Goal: Task Accomplishment & Management: Use online tool/utility

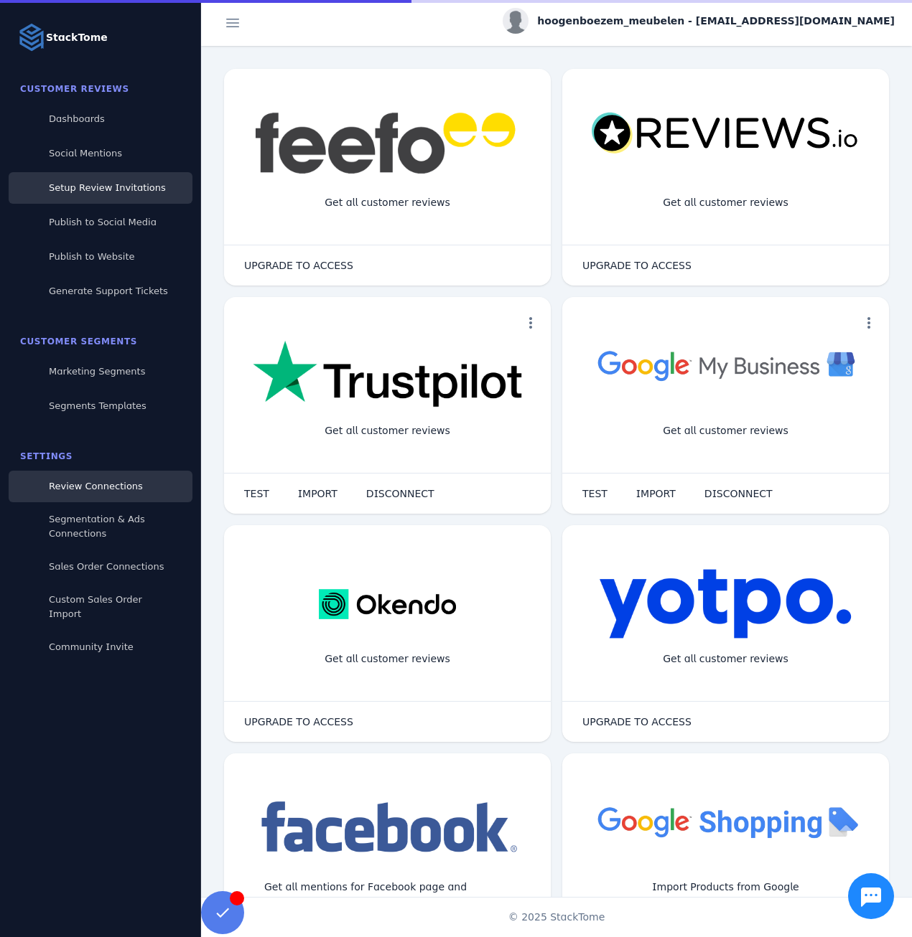
click at [103, 188] on span "Setup Review Invitations" at bounding box center [107, 187] width 117 height 11
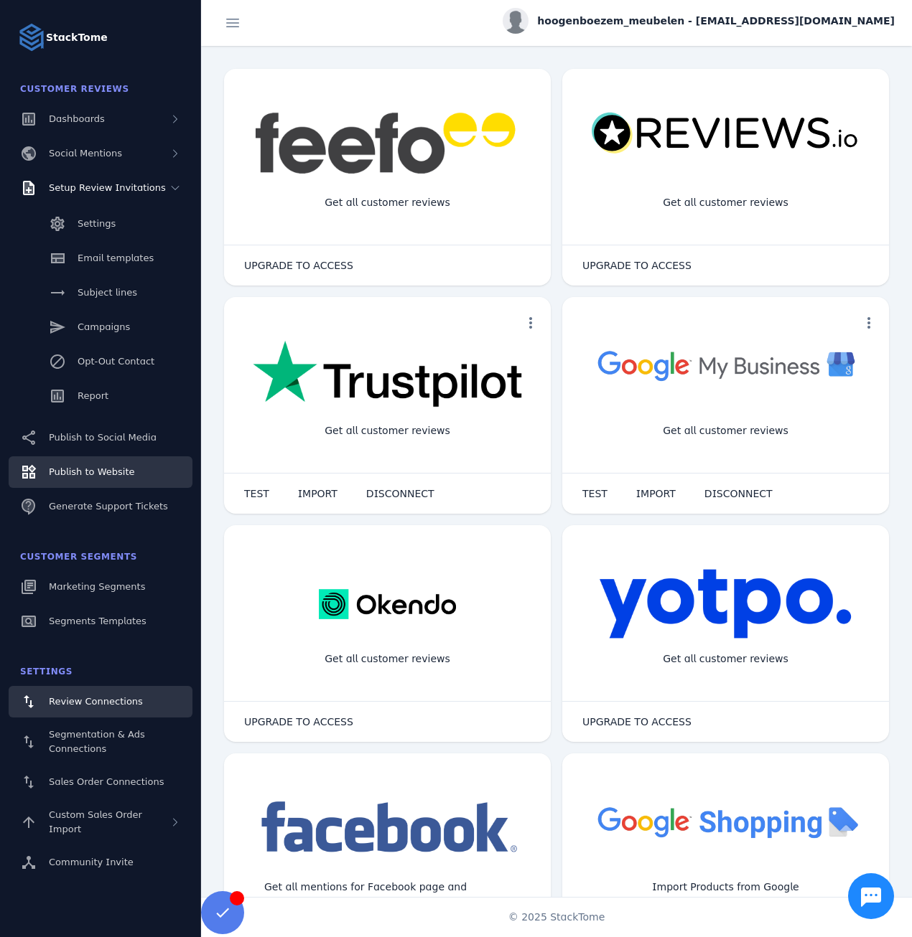
click at [94, 476] on span "Publish to Website" at bounding box center [91, 472] width 85 height 11
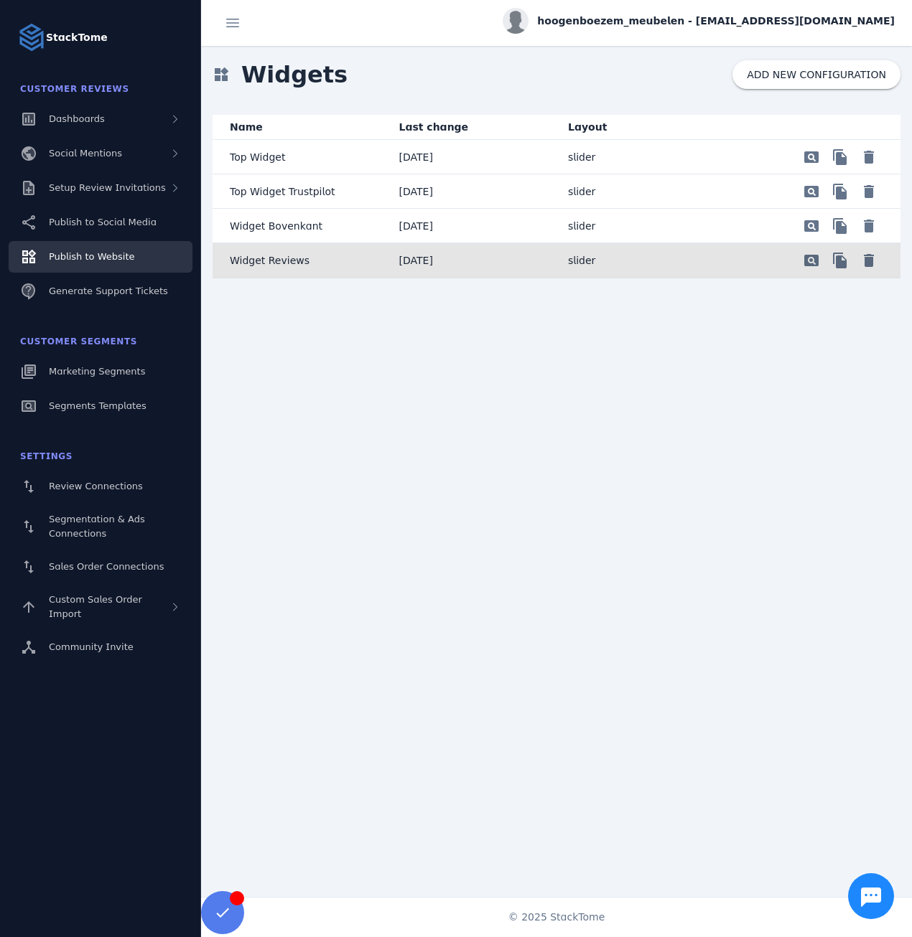
click at [273, 256] on p "Widget Reviews" at bounding box center [270, 260] width 80 height 17
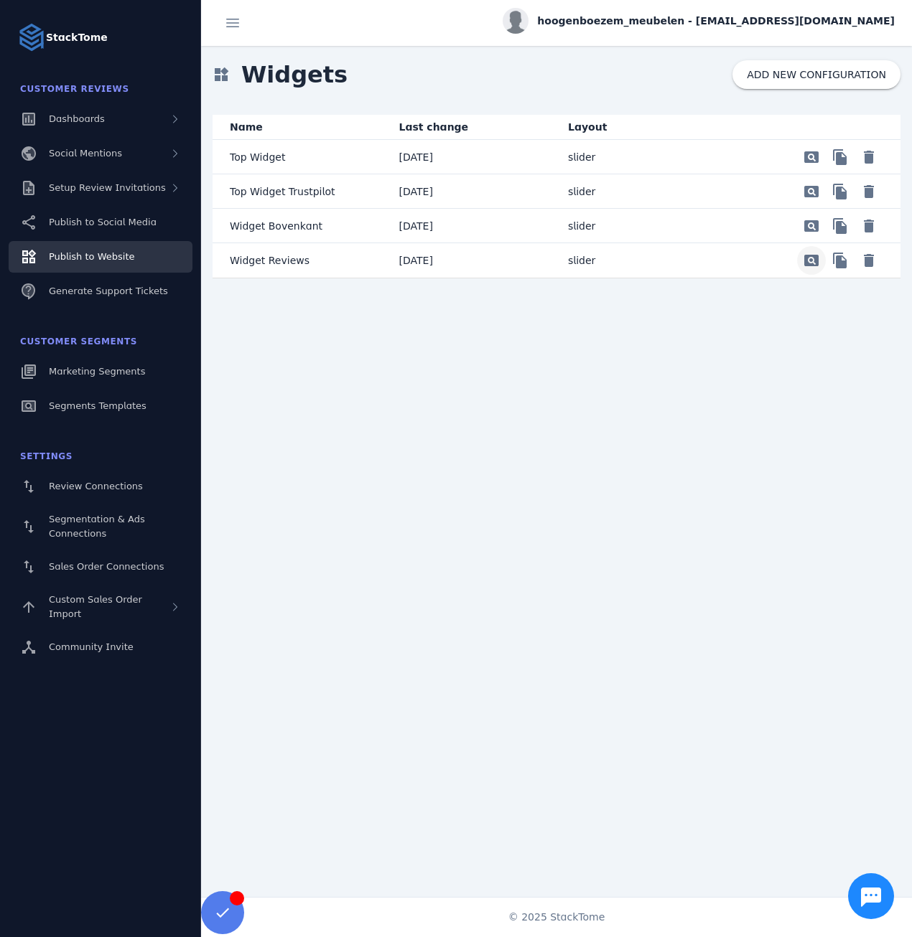
click at [814, 174] on span "Preview" at bounding box center [811, 157] width 34 height 34
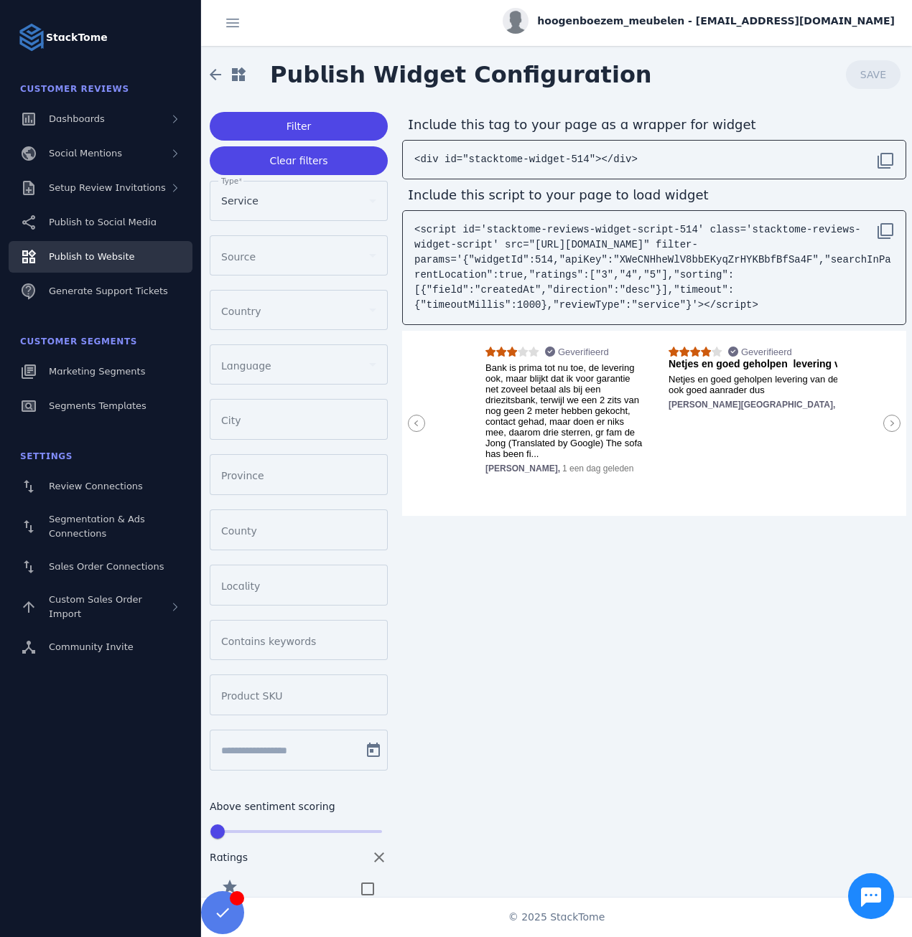
click at [885, 419] on icon at bounding box center [891, 423] width 17 height 17
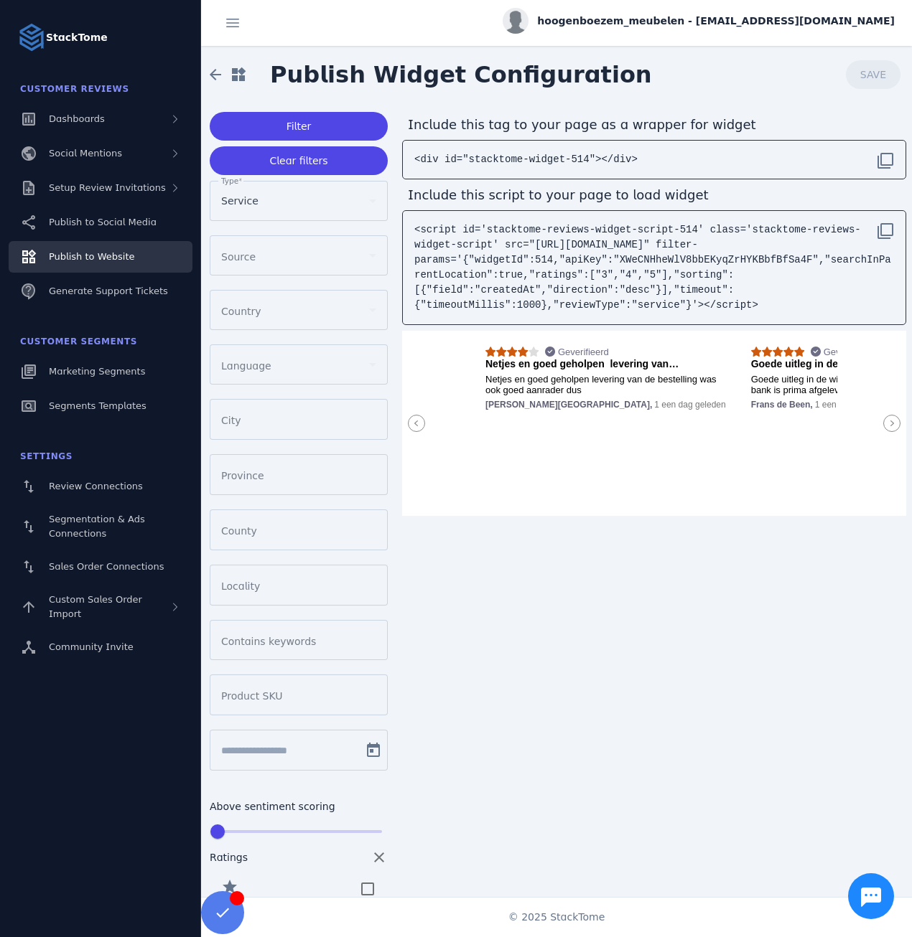
click at [885, 419] on icon at bounding box center [891, 423] width 17 height 17
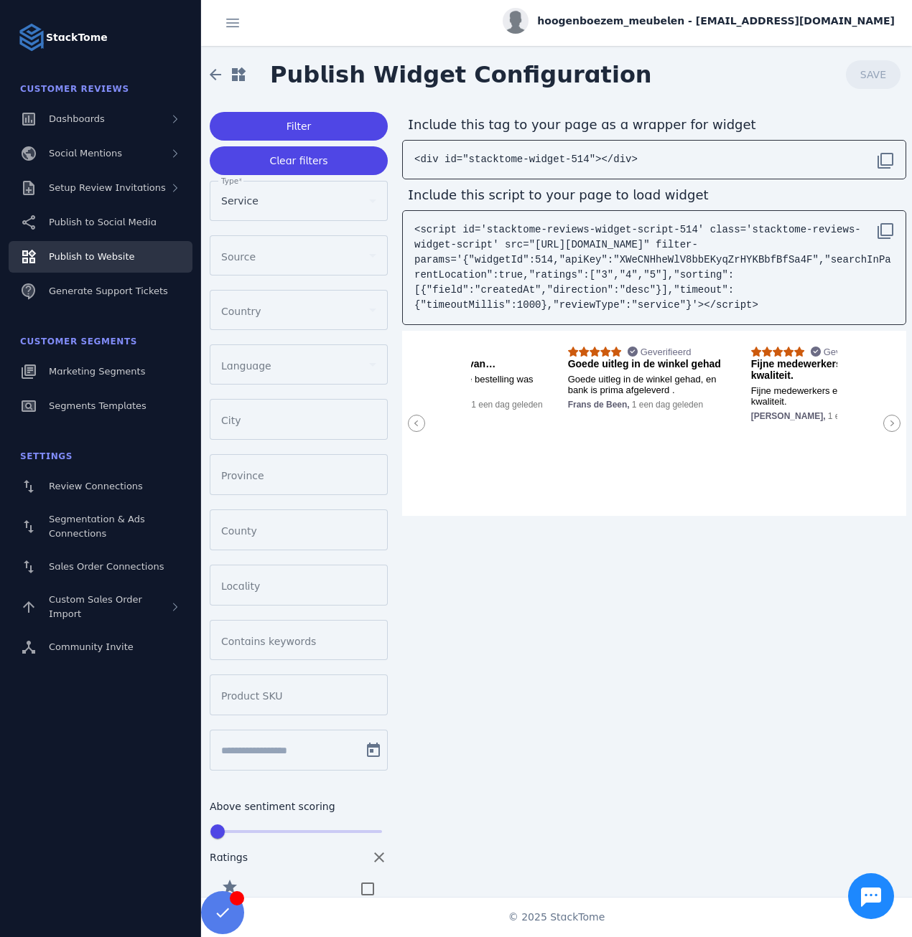
click at [885, 419] on icon at bounding box center [891, 423] width 17 height 17
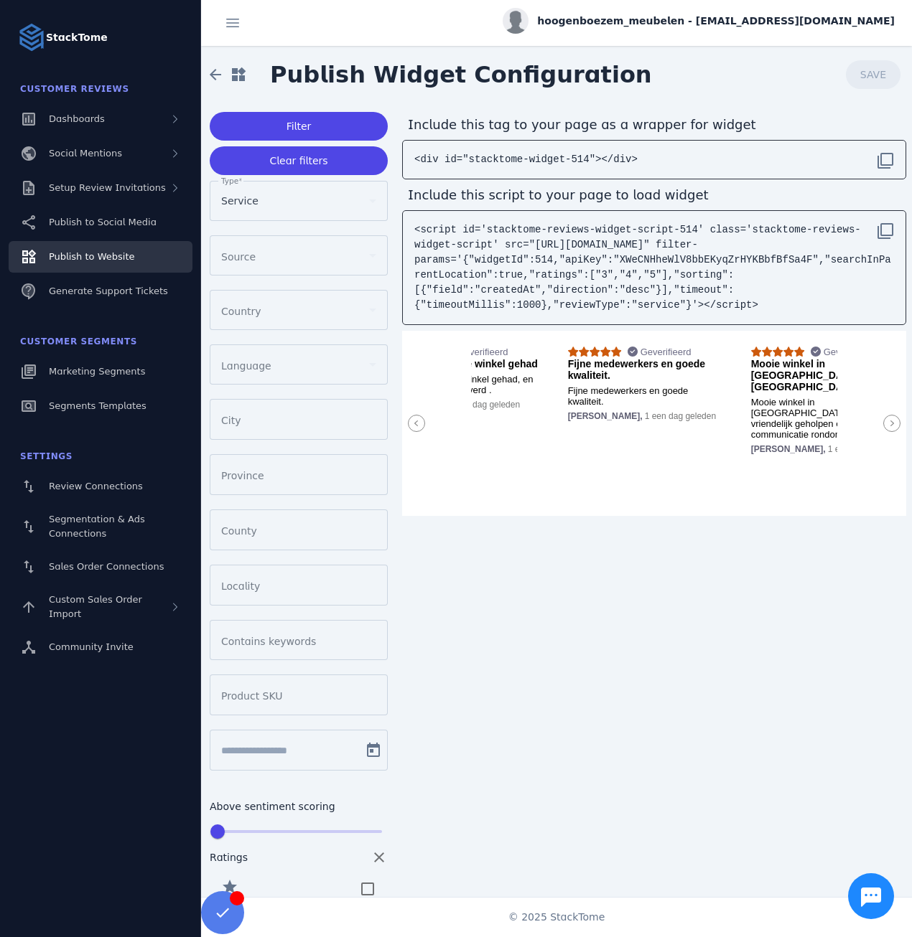
click at [885, 419] on icon at bounding box center [891, 423] width 17 height 17
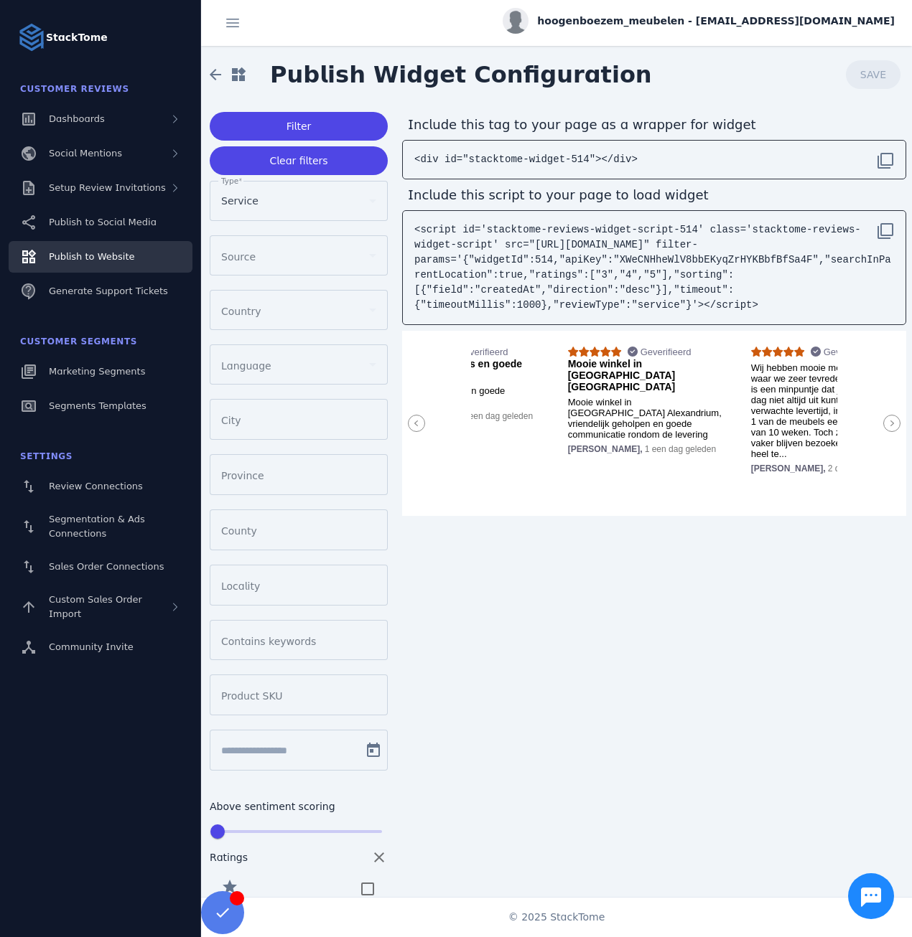
click at [885, 419] on icon at bounding box center [891, 423] width 17 height 17
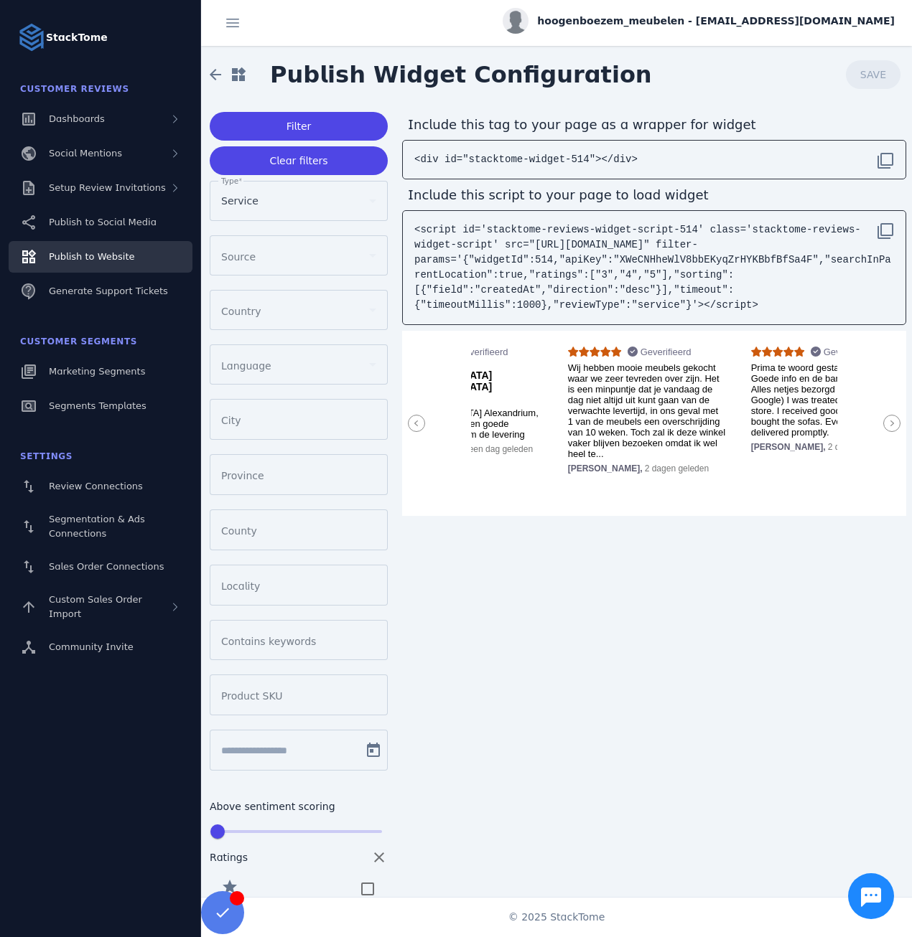
click at [885, 419] on icon at bounding box center [891, 423] width 17 height 17
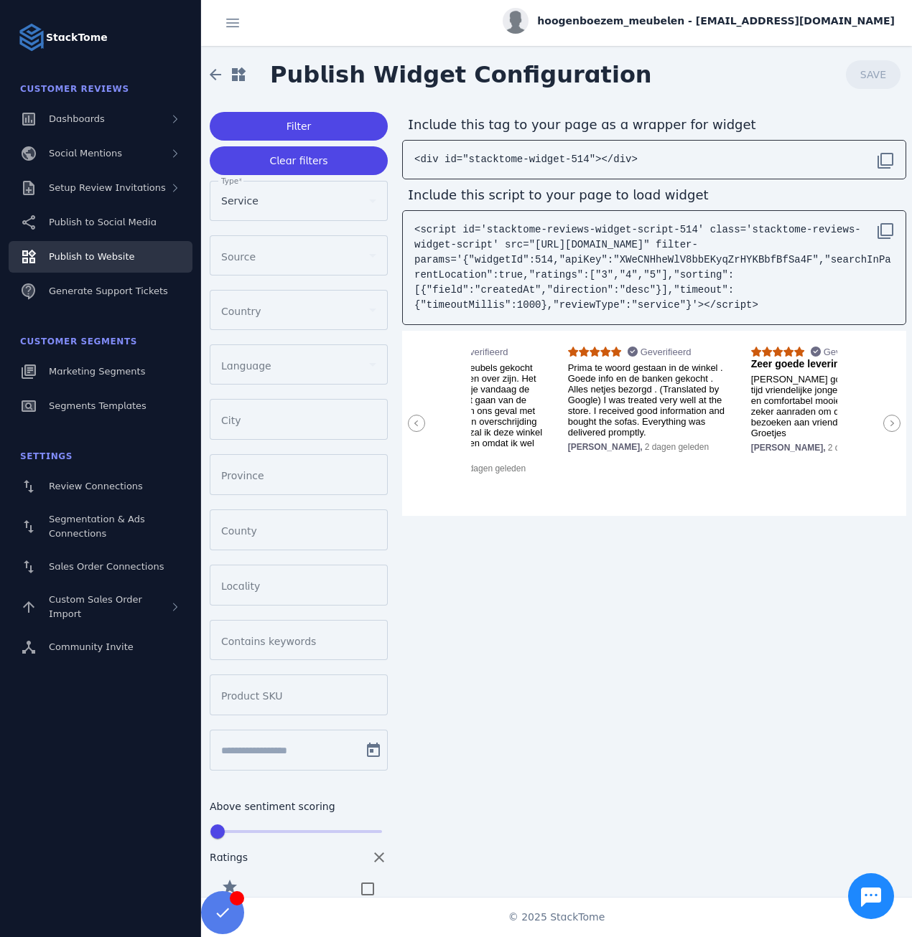
click at [885, 419] on icon at bounding box center [891, 423] width 17 height 17
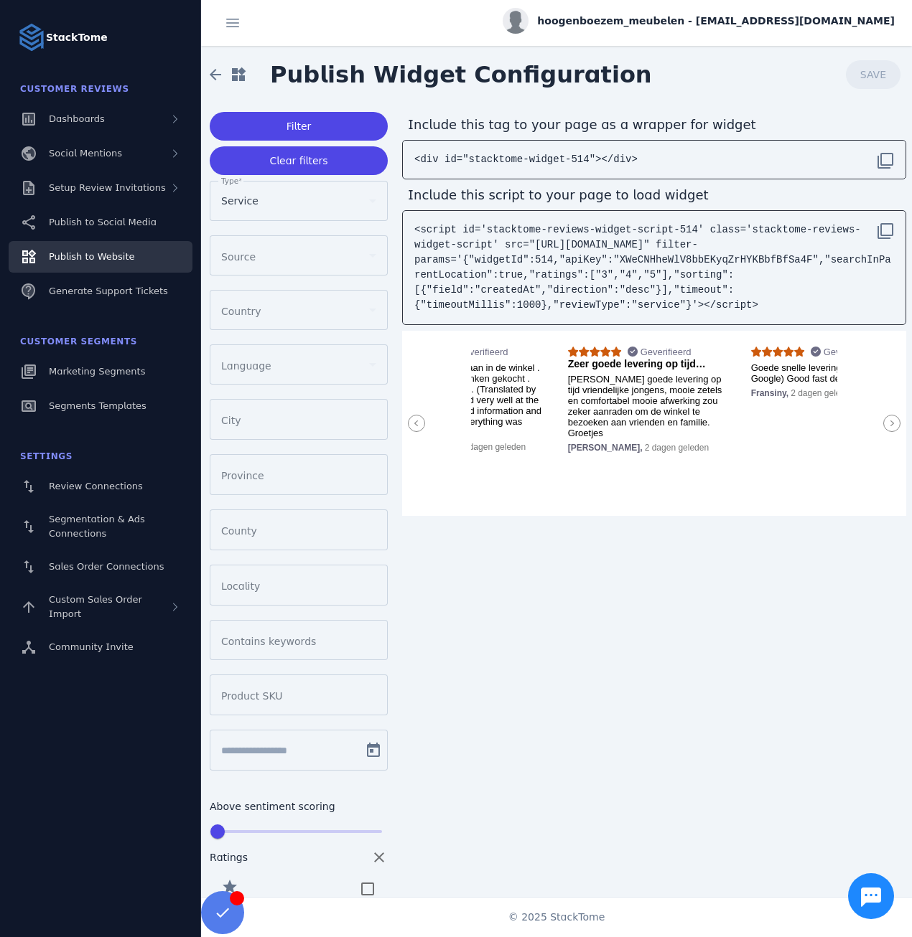
click at [885, 419] on icon at bounding box center [891, 423] width 17 height 17
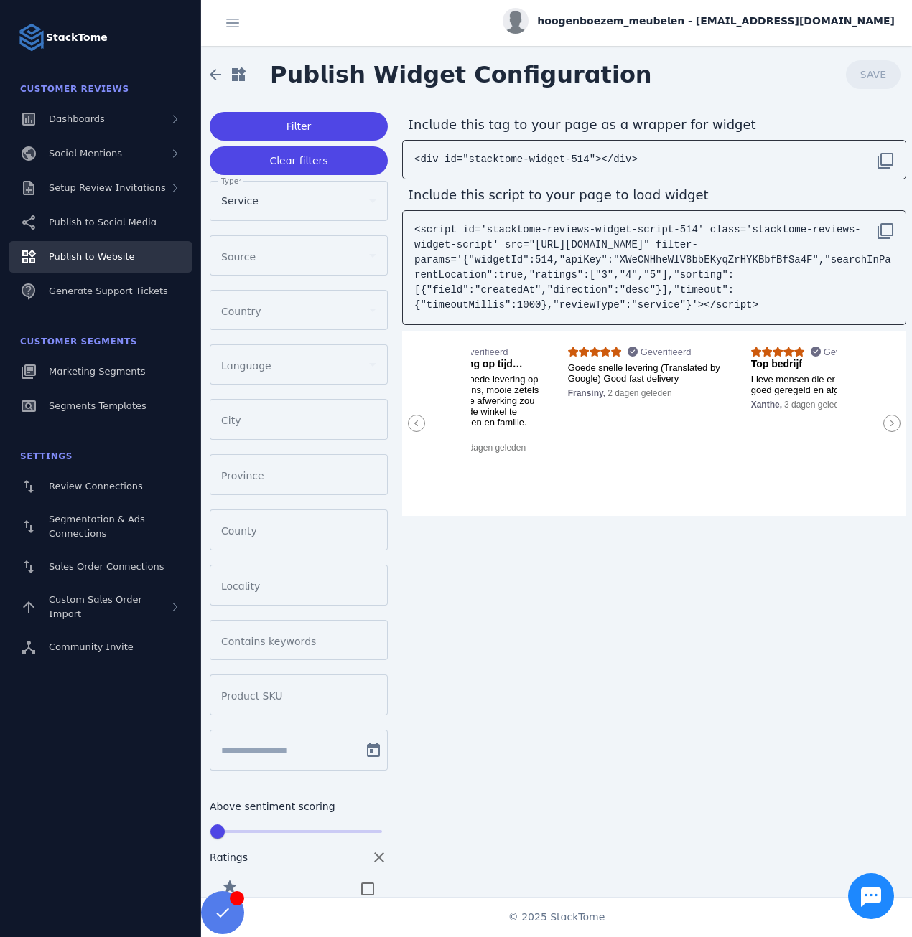
click at [885, 419] on icon at bounding box center [891, 423] width 17 height 17
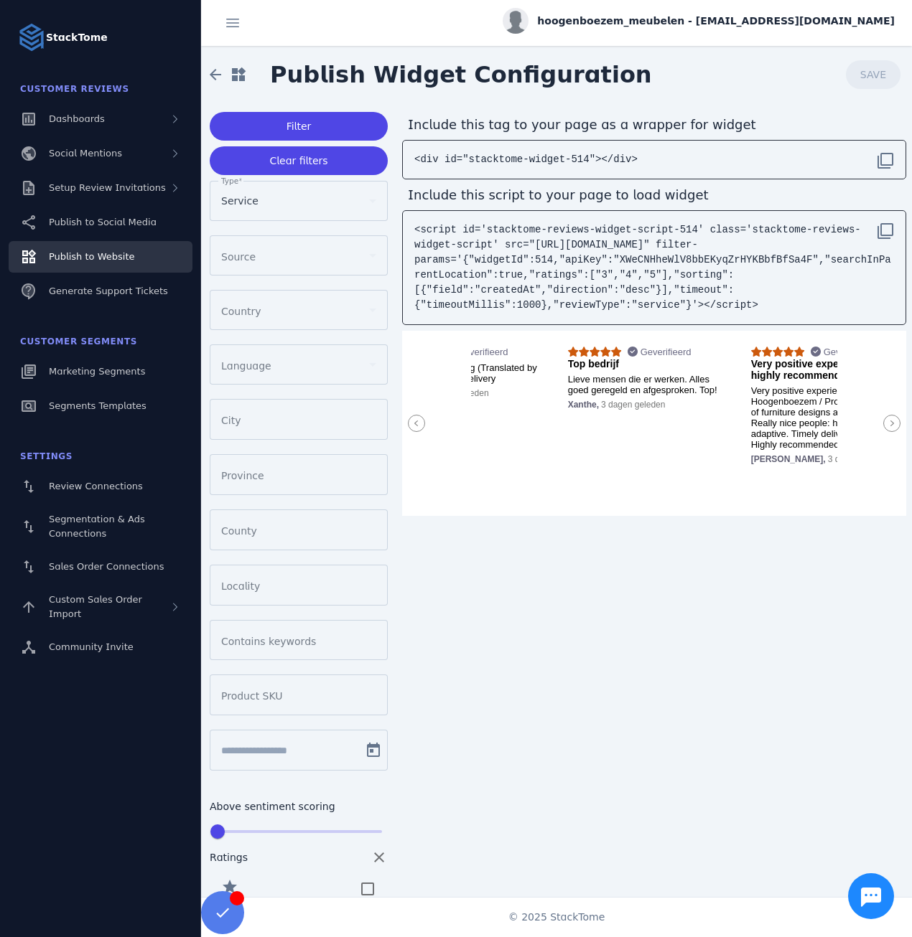
click at [885, 419] on icon at bounding box center [891, 423] width 17 height 17
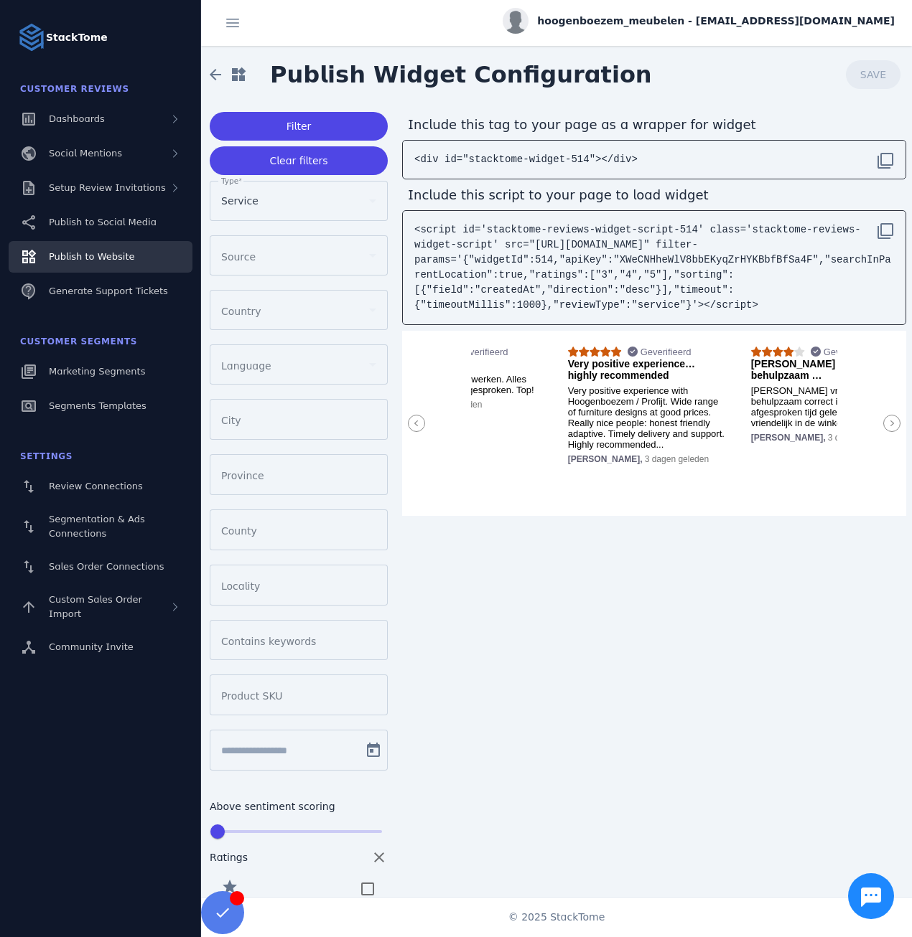
click at [885, 419] on icon at bounding box center [891, 423] width 17 height 17
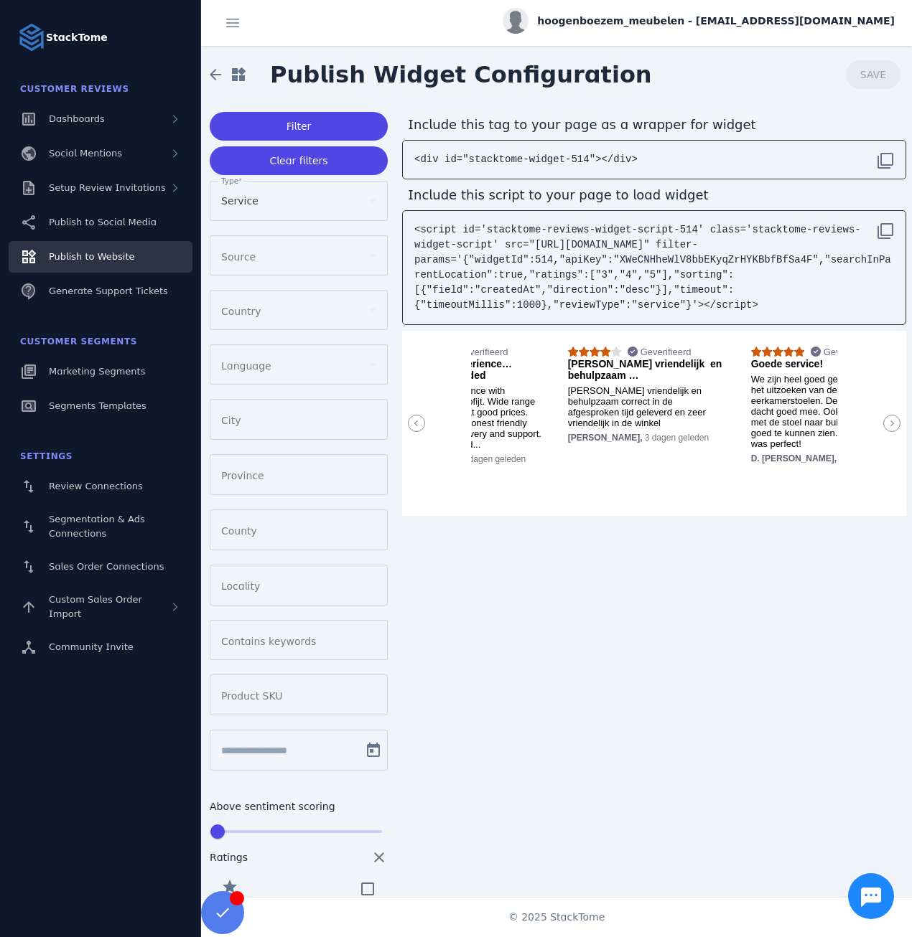
click at [885, 419] on icon at bounding box center [891, 423] width 17 height 17
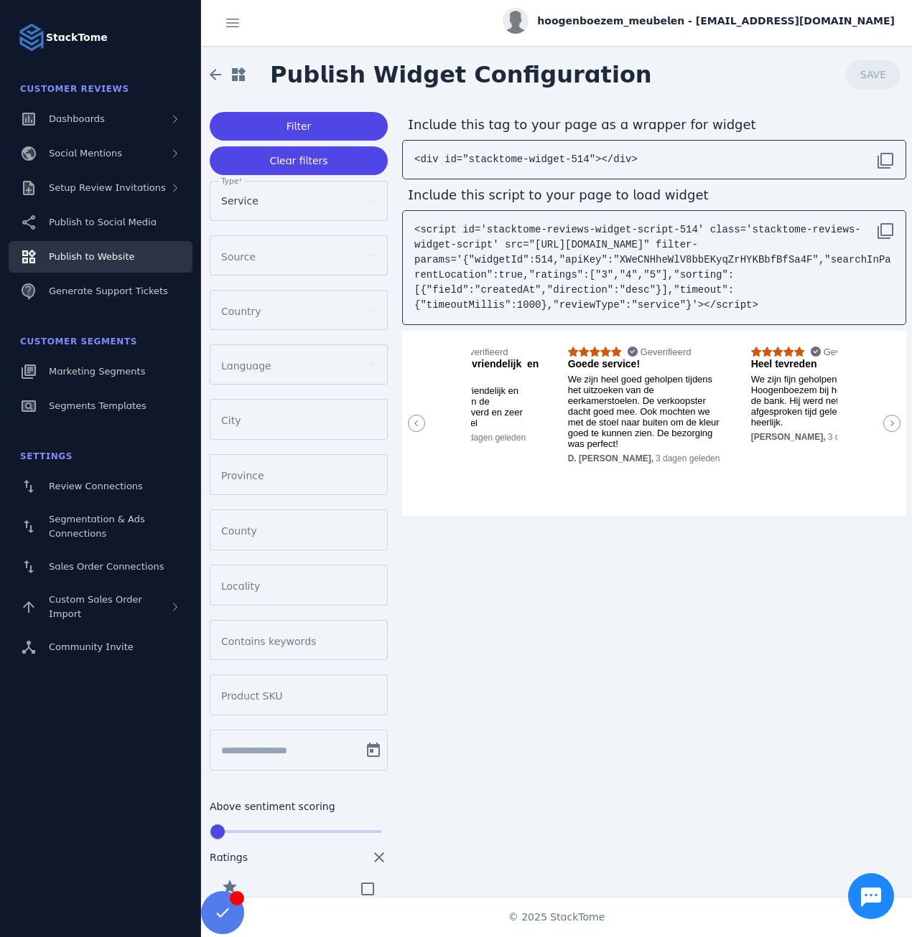
click at [885, 419] on icon at bounding box center [891, 423] width 17 height 17
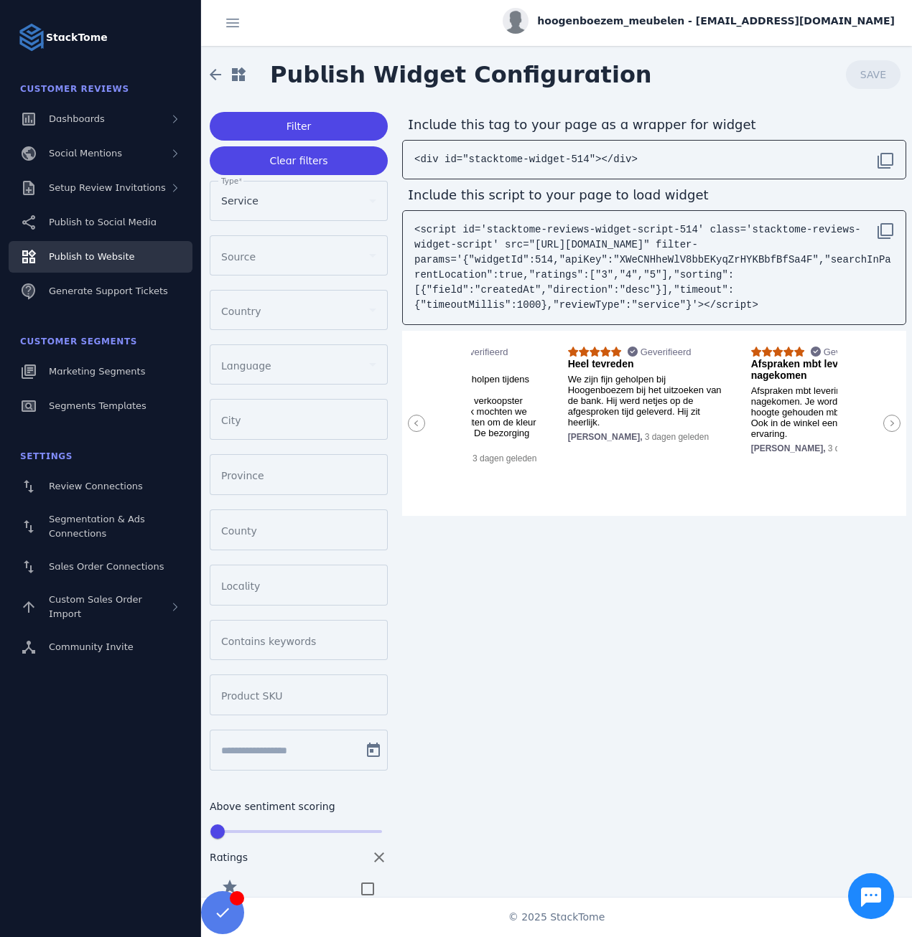
click at [885, 419] on icon at bounding box center [891, 423] width 17 height 17
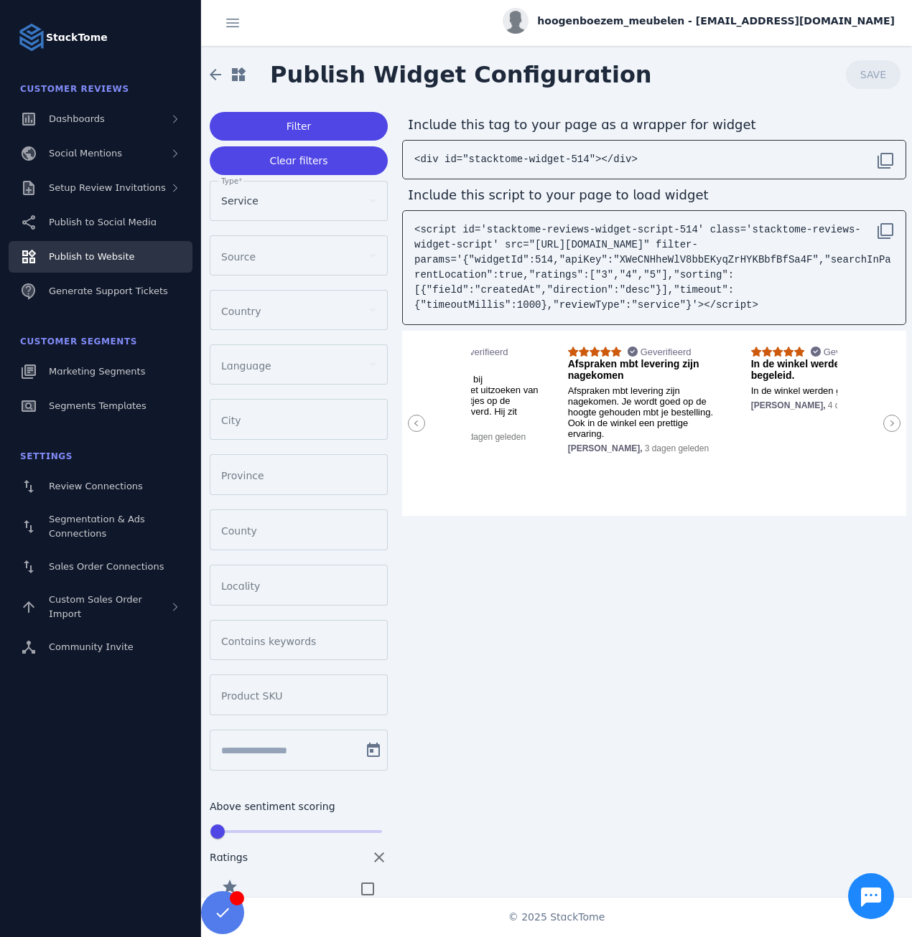
click at [885, 419] on icon at bounding box center [891, 423] width 17 height 17
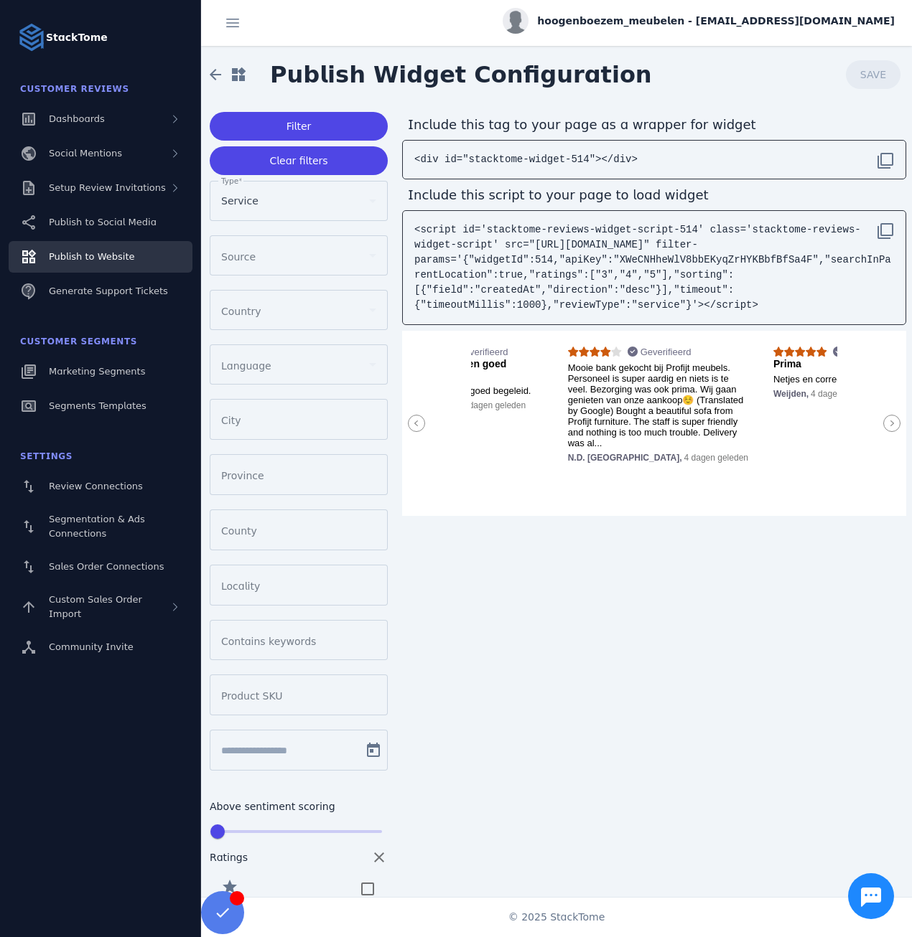
click at [885, 419] on icon at bounding box center [891, 423] width 17 height 17
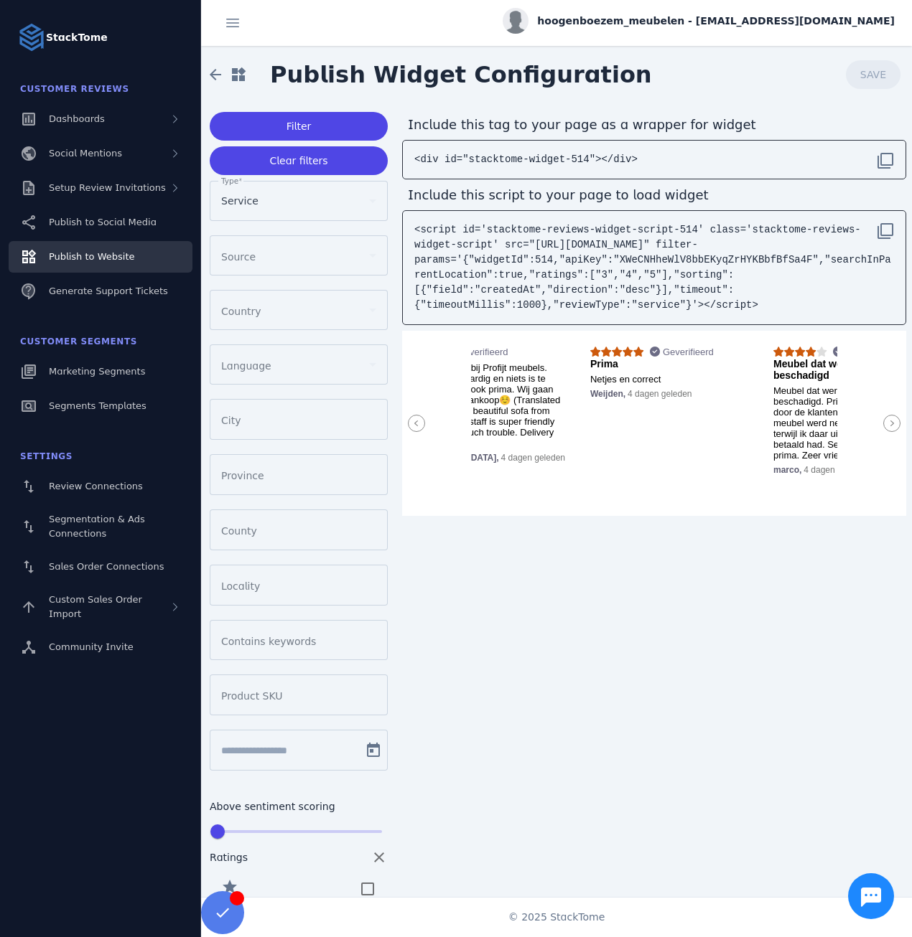
click at [885, 419] on icon at bounding box center [891, 423] width 17 height 17
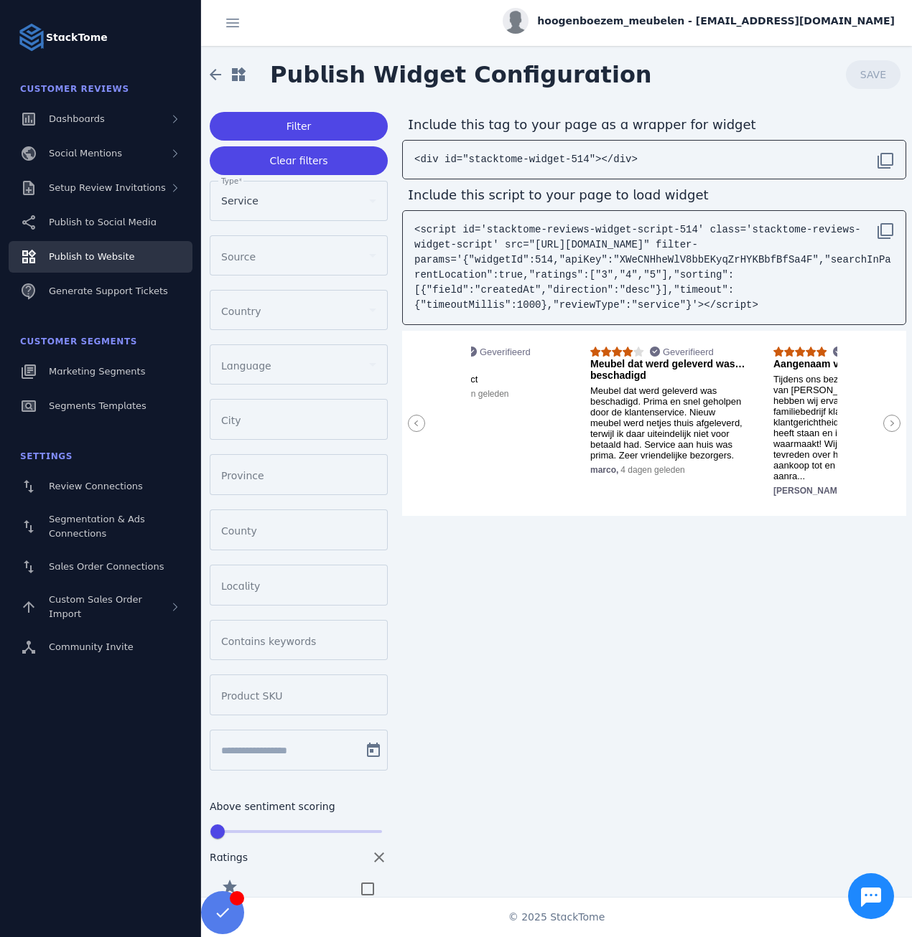
click at [885, 419] on icon at bounding box center [891, 423] width 17 height 17
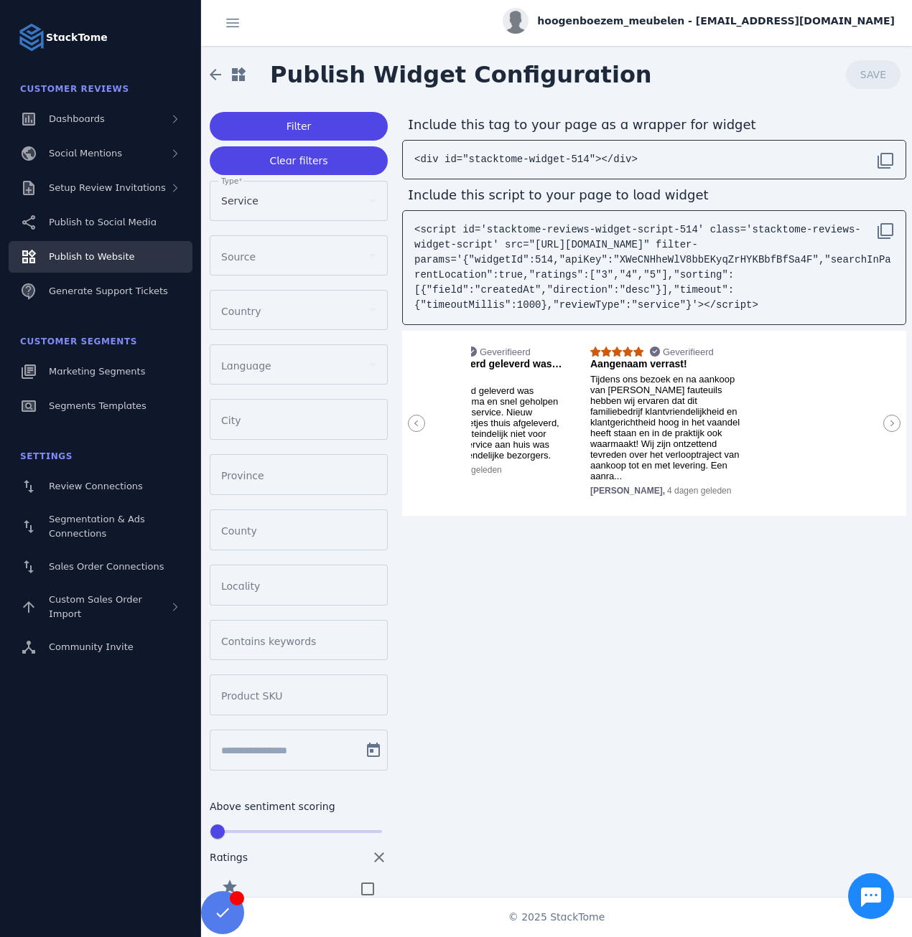
click at [885, 419] on icon at bounding box center [891, 423] width 17 height 17
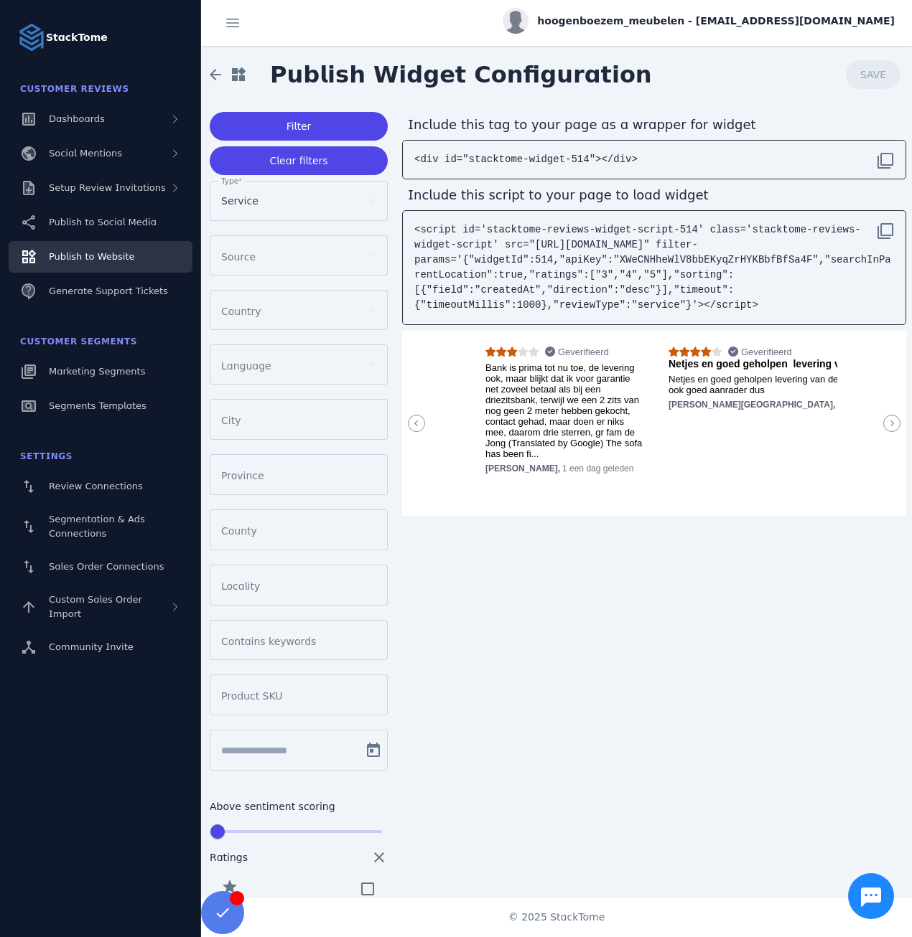
click at [248, 203] on span "Service" at bounding box center [239, 200] width 37 height 17
click at [248, 203] on div at bounding box center [456, 468] width 912 height 937
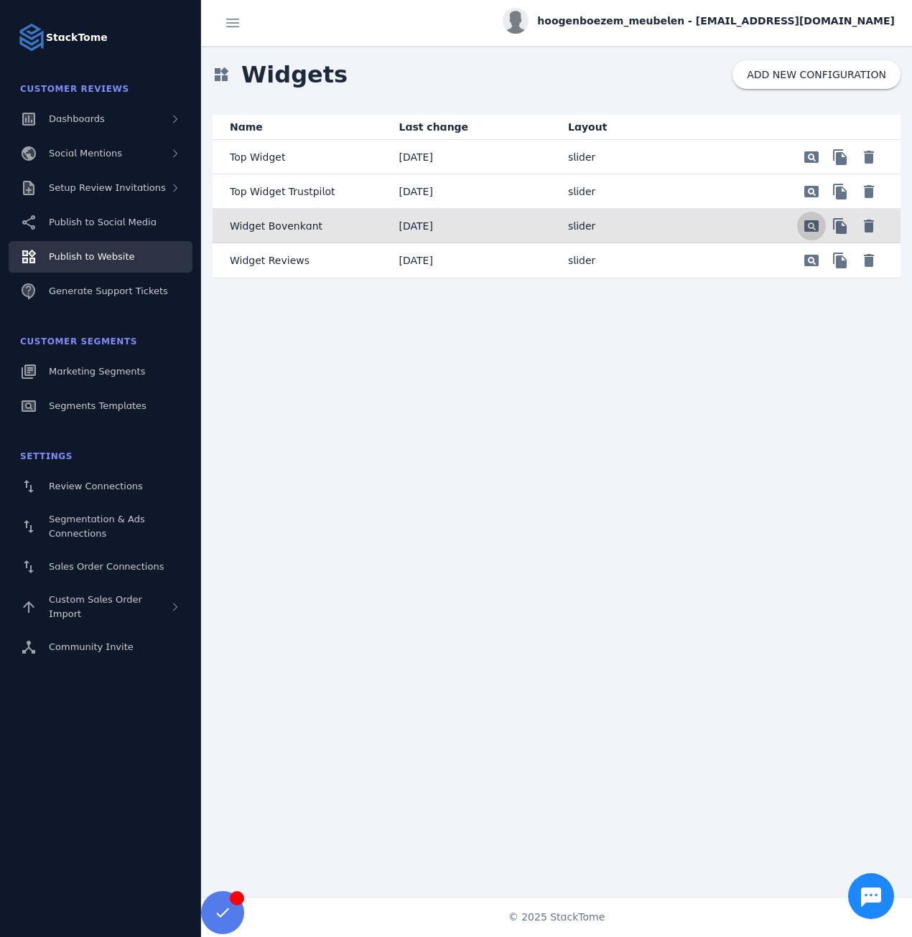
click at [815, 230] on span "Preview" at bounding box center [811, 226] width 34 height 34
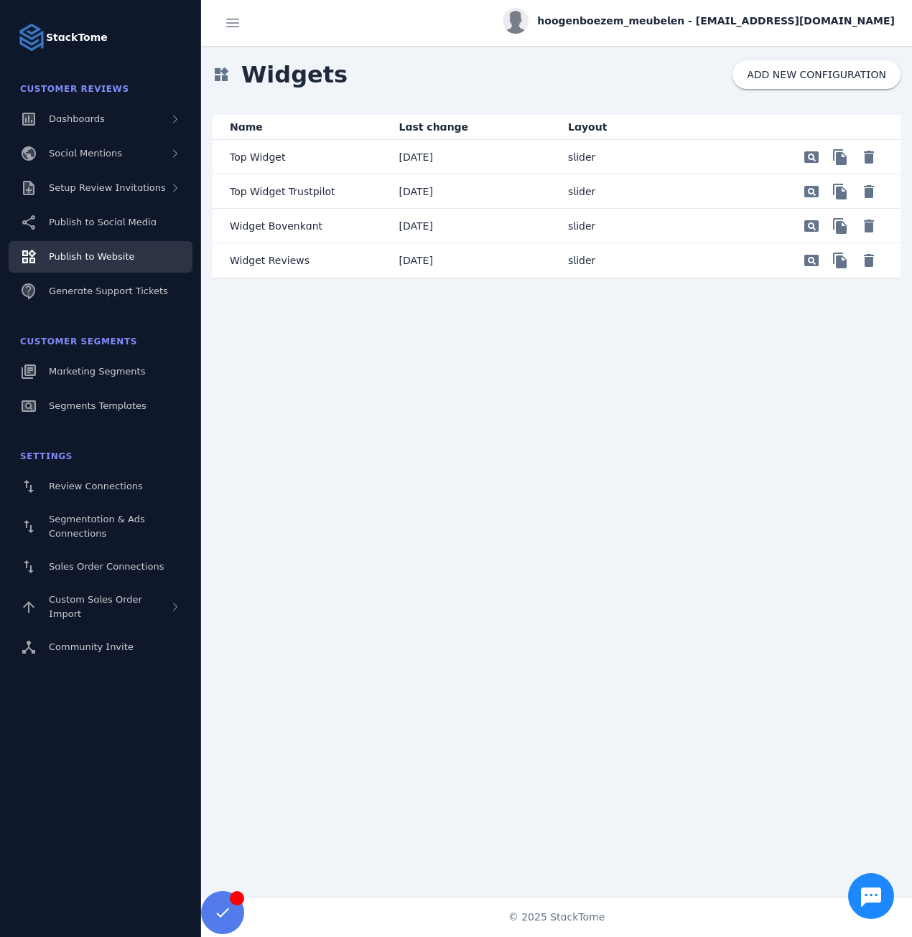
click at [268, 220] on p "Widget Bovenkant" at bounding box center [276, 225] width 93 height 17
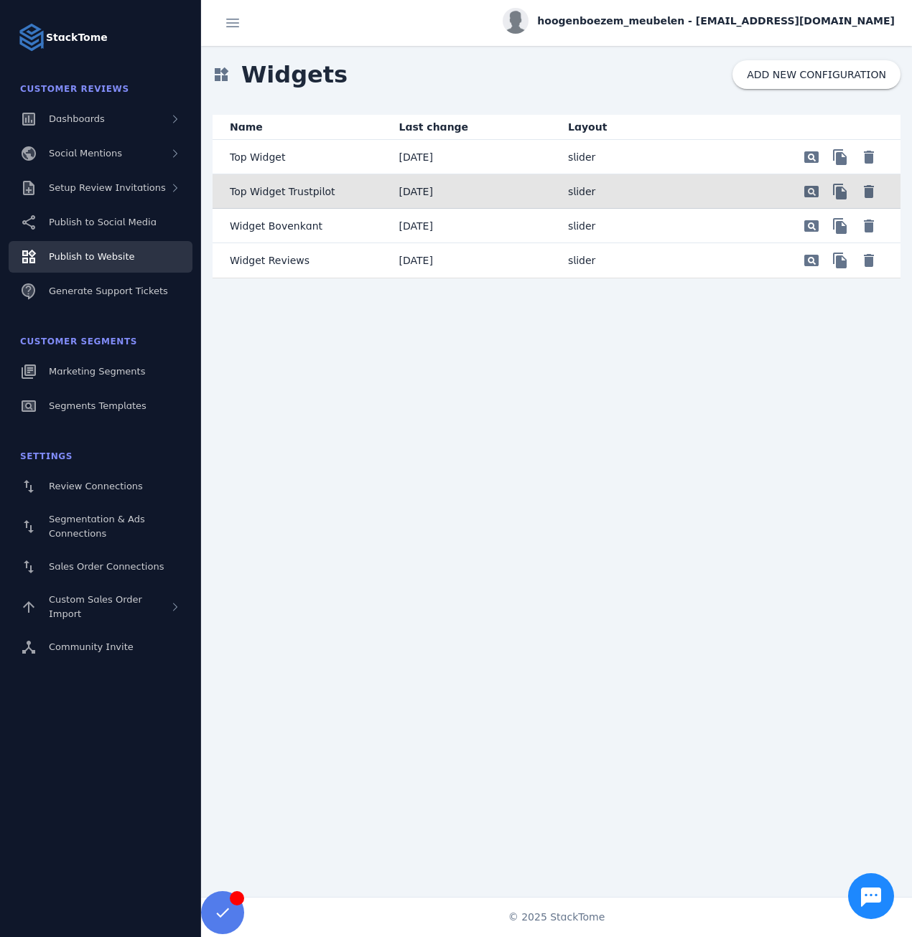
click at [263, 198] on p "Top Widget Trustpilot" at bounding box center [282, 191] width 105 height 17
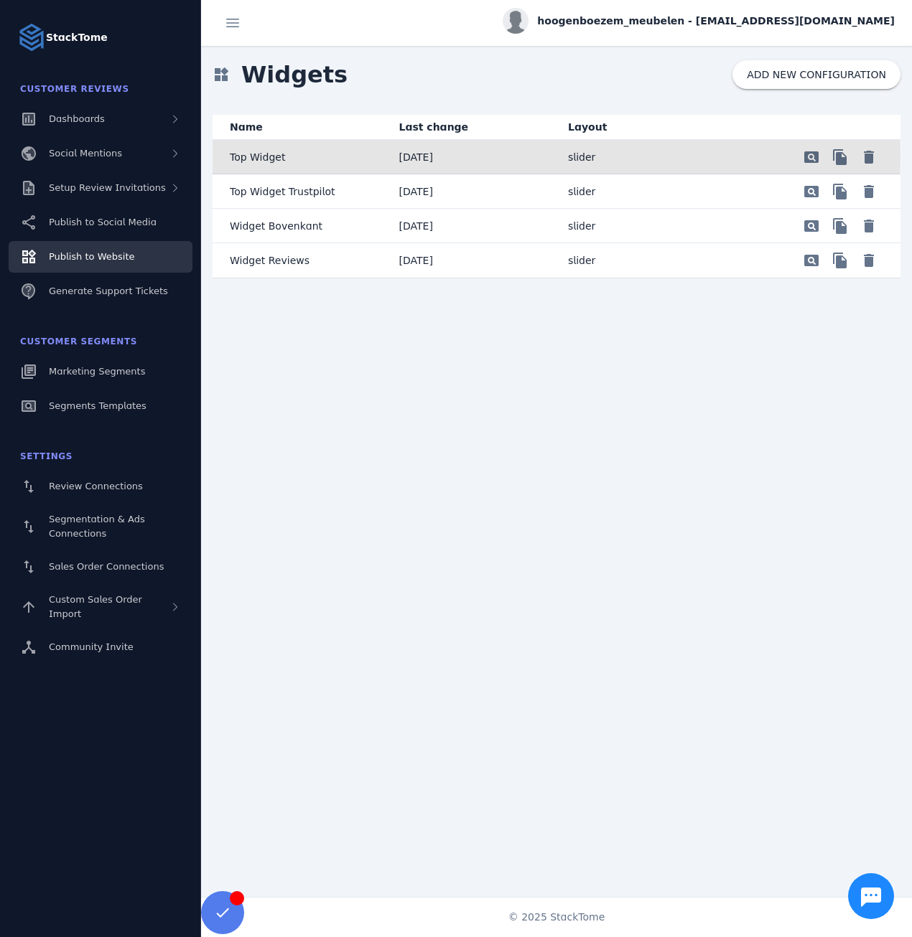
click at [268, 156] on p "Top Widget" at bounding box center [257, 157] width 55 height 17
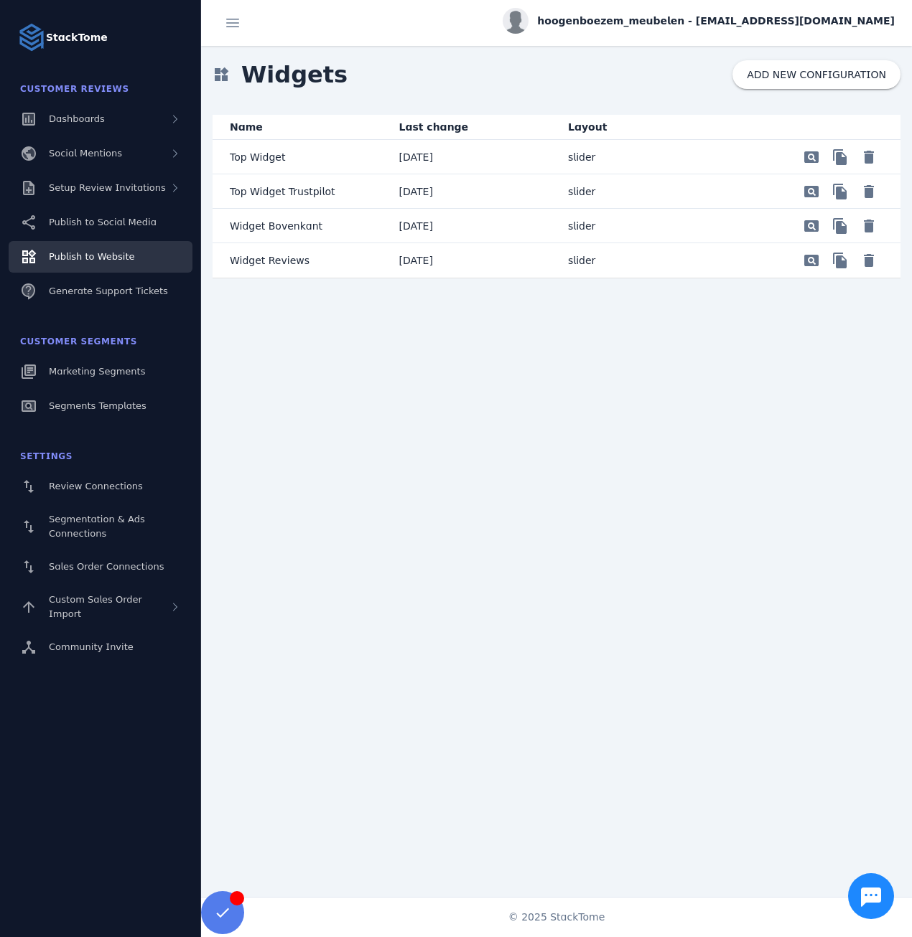
click at [259, 228] on p "Widget Bovenkant" at bounding box center [276, 225] width 93 height 17
click at [259, 267] on p "Widget Reviews" at bounding box center [270, 260] width 80 height 17
click at [801, 174] on span "Preview" at bounding box center [811, 157] width 34 height 34
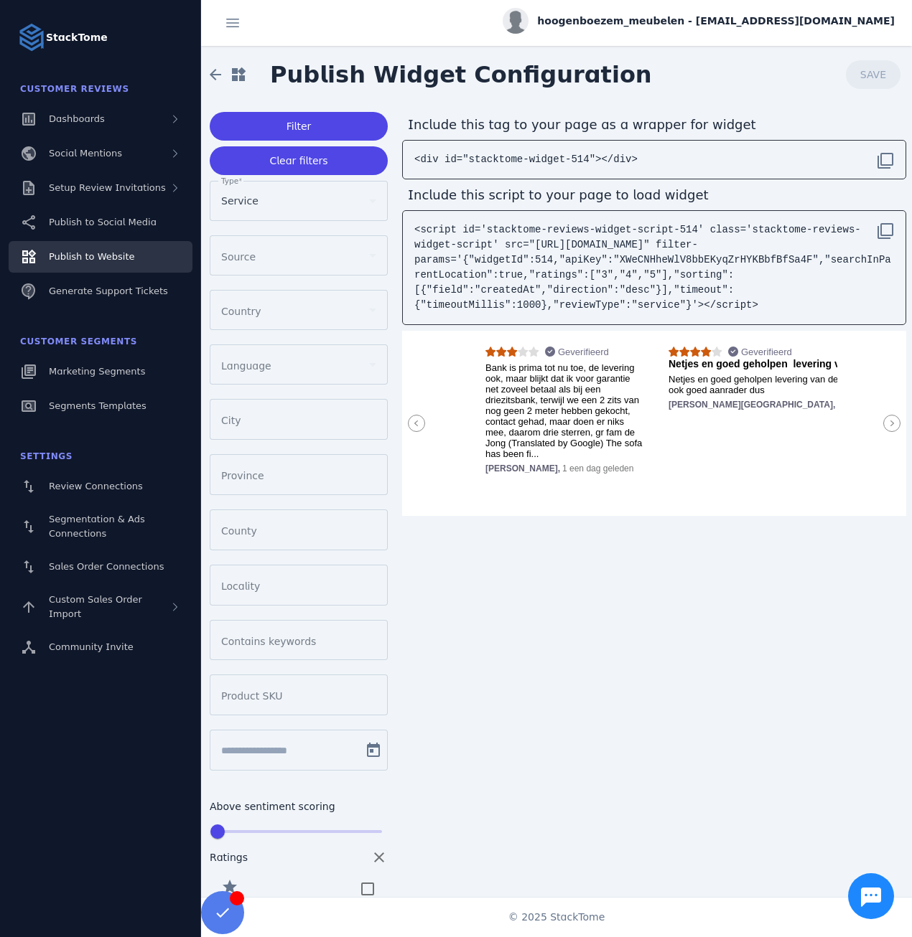
click at [877, 434] on div at bounding box center [891, 423] width 29 height 185
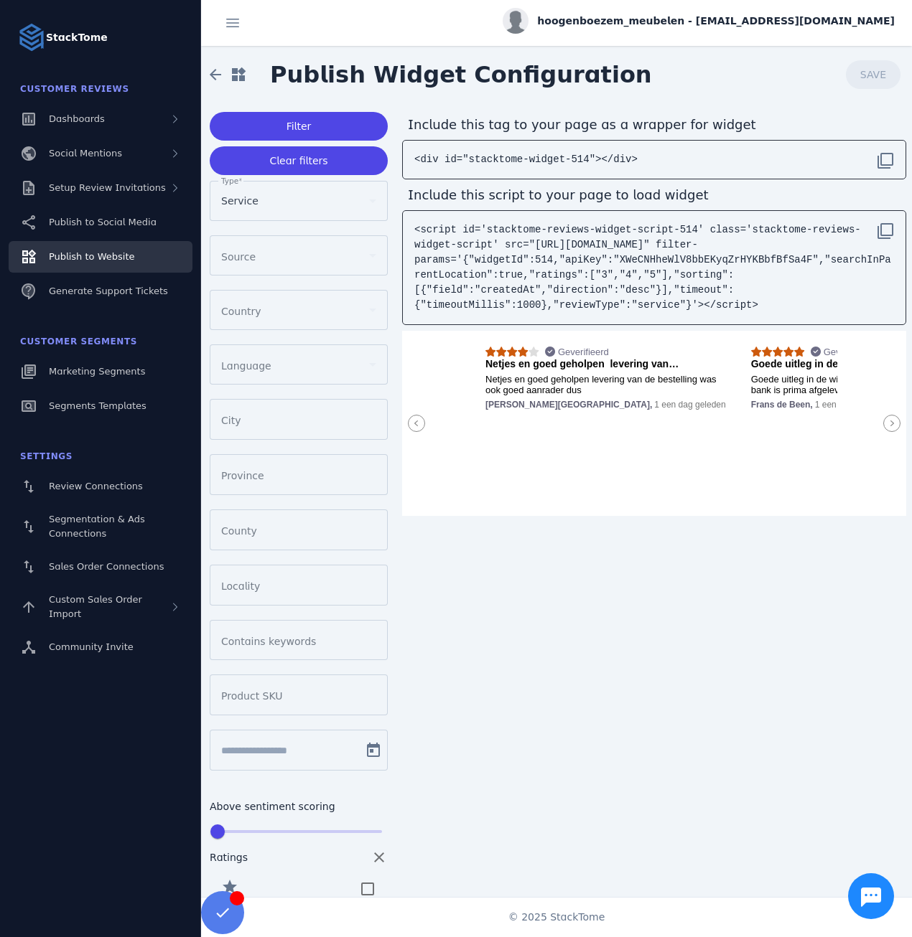
click at [883, 426] on icon at bounding box center [891, 423] width 17 height 17
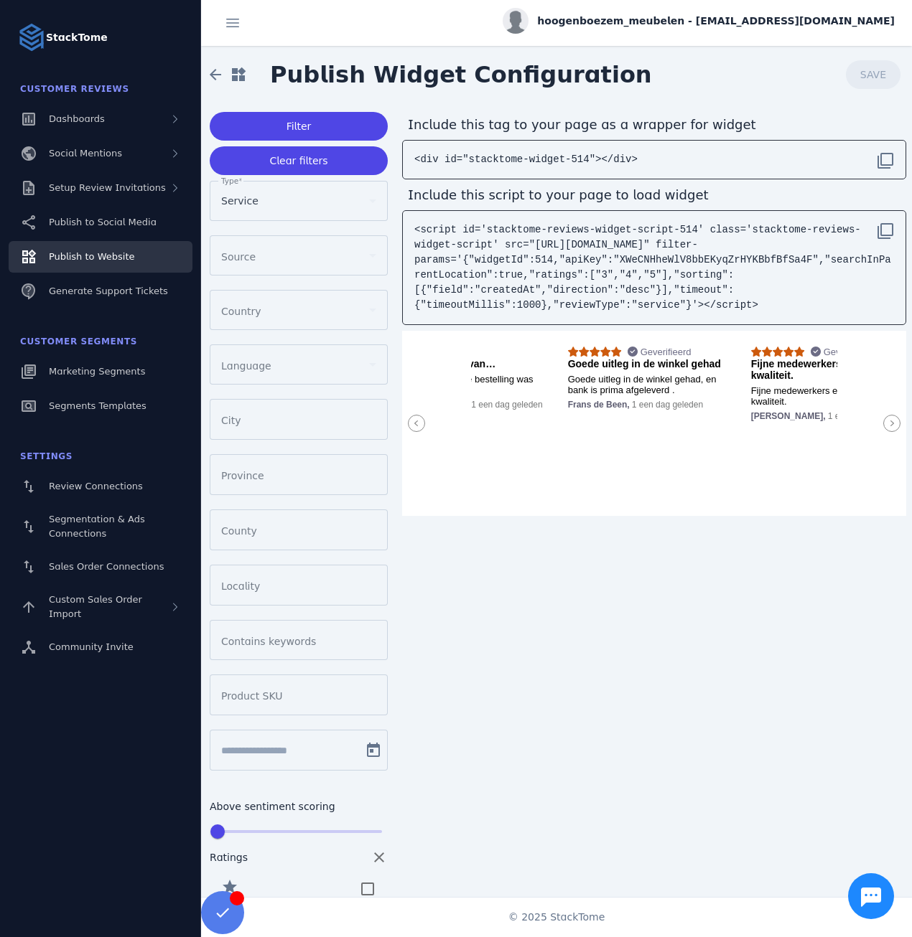
click at [883, 426] on icon at bounding box center [891, 423] width 17 height 17
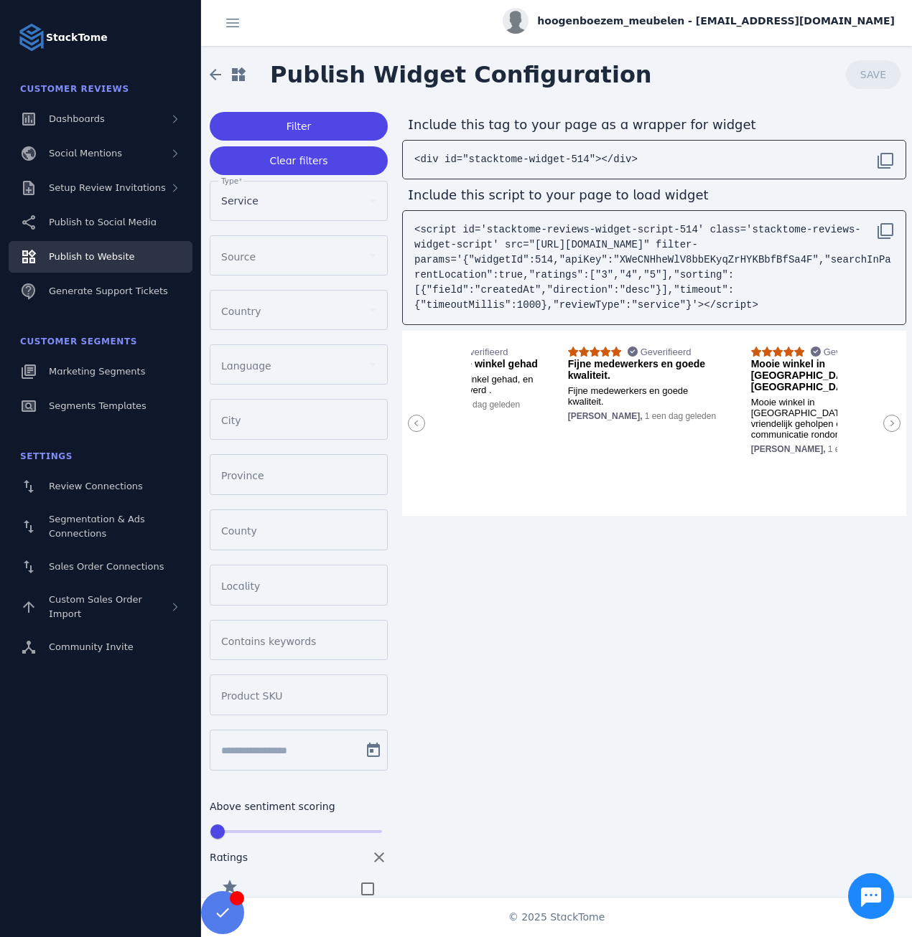
click at [883, 426] on icon at bounding box center [891, 423] width 17 height 17
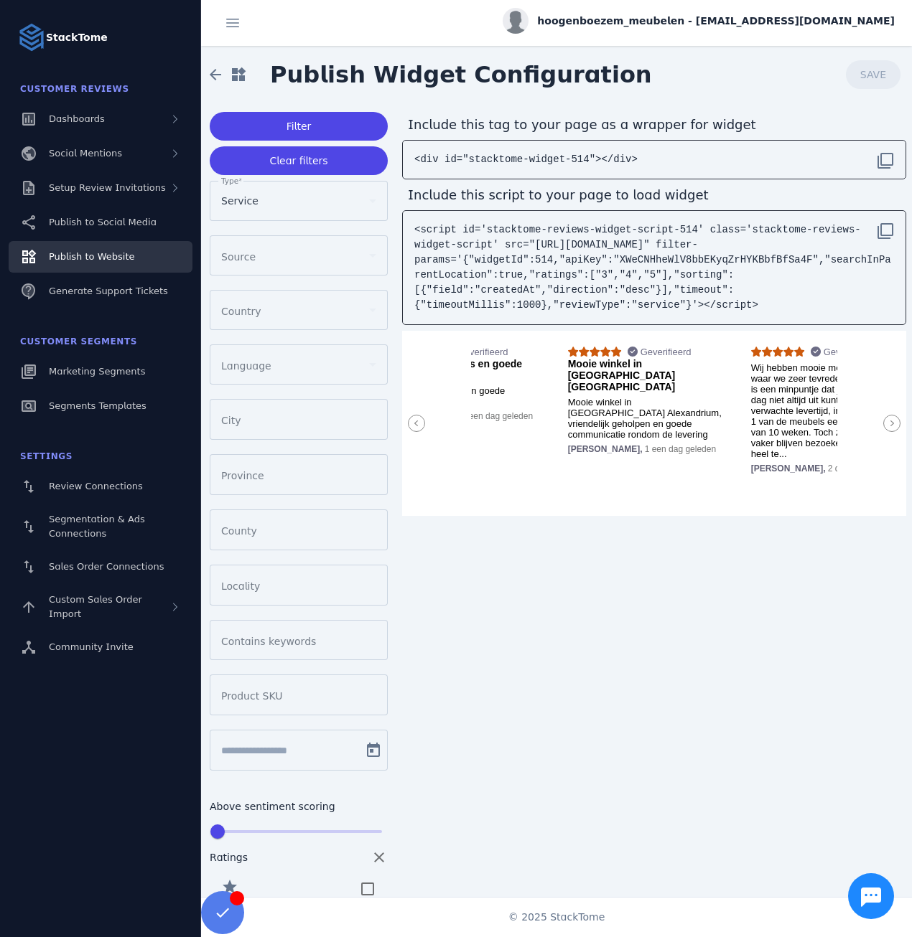
click at [887, 421] on icon at bounding box center [891, 423] width 17 height 17
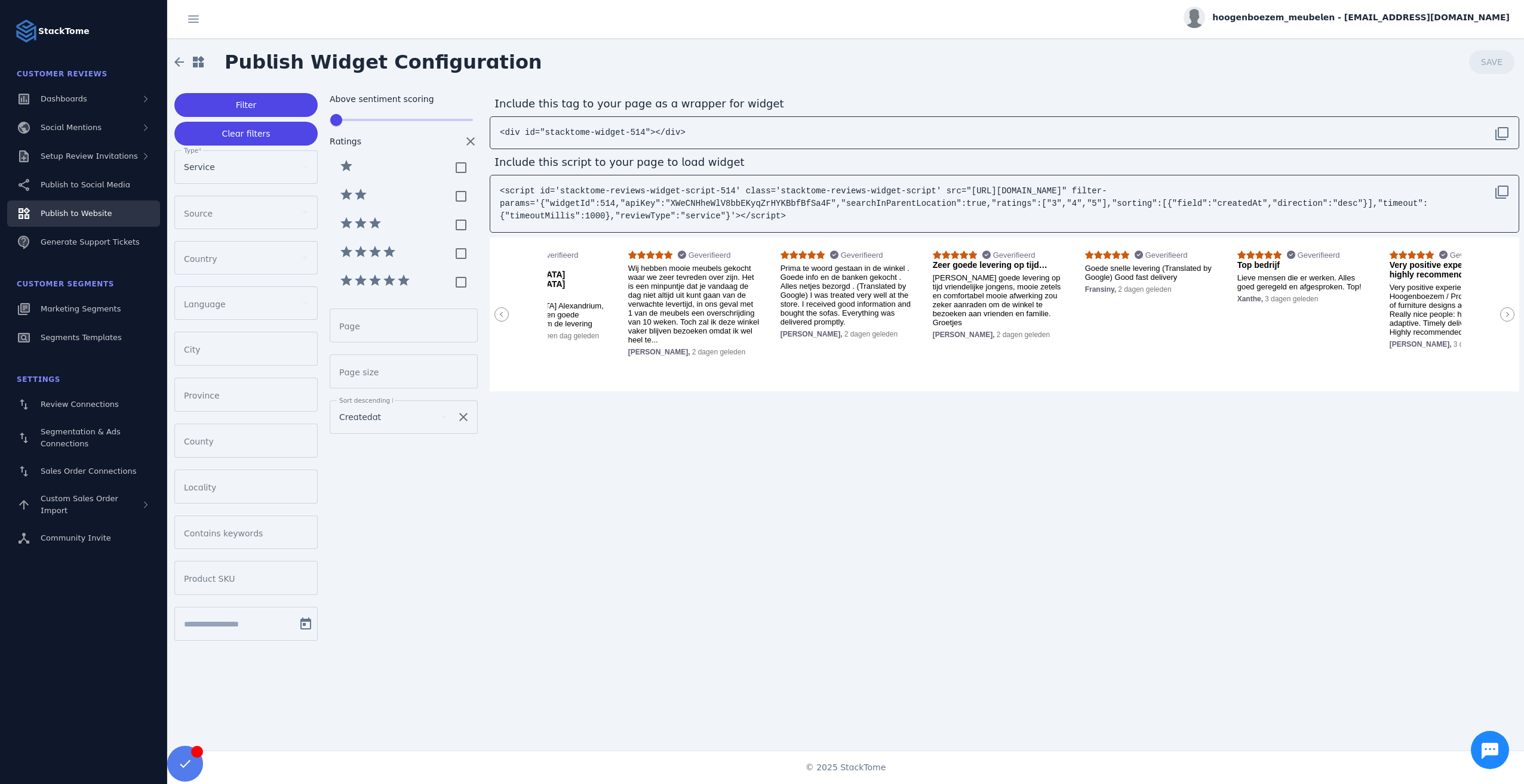
click at [758, 310] on div at bounding box center [1005, 314] width 1030 height 154
click at [758, 314] on circle at bounding box center [1507, 314] width 14 height 14
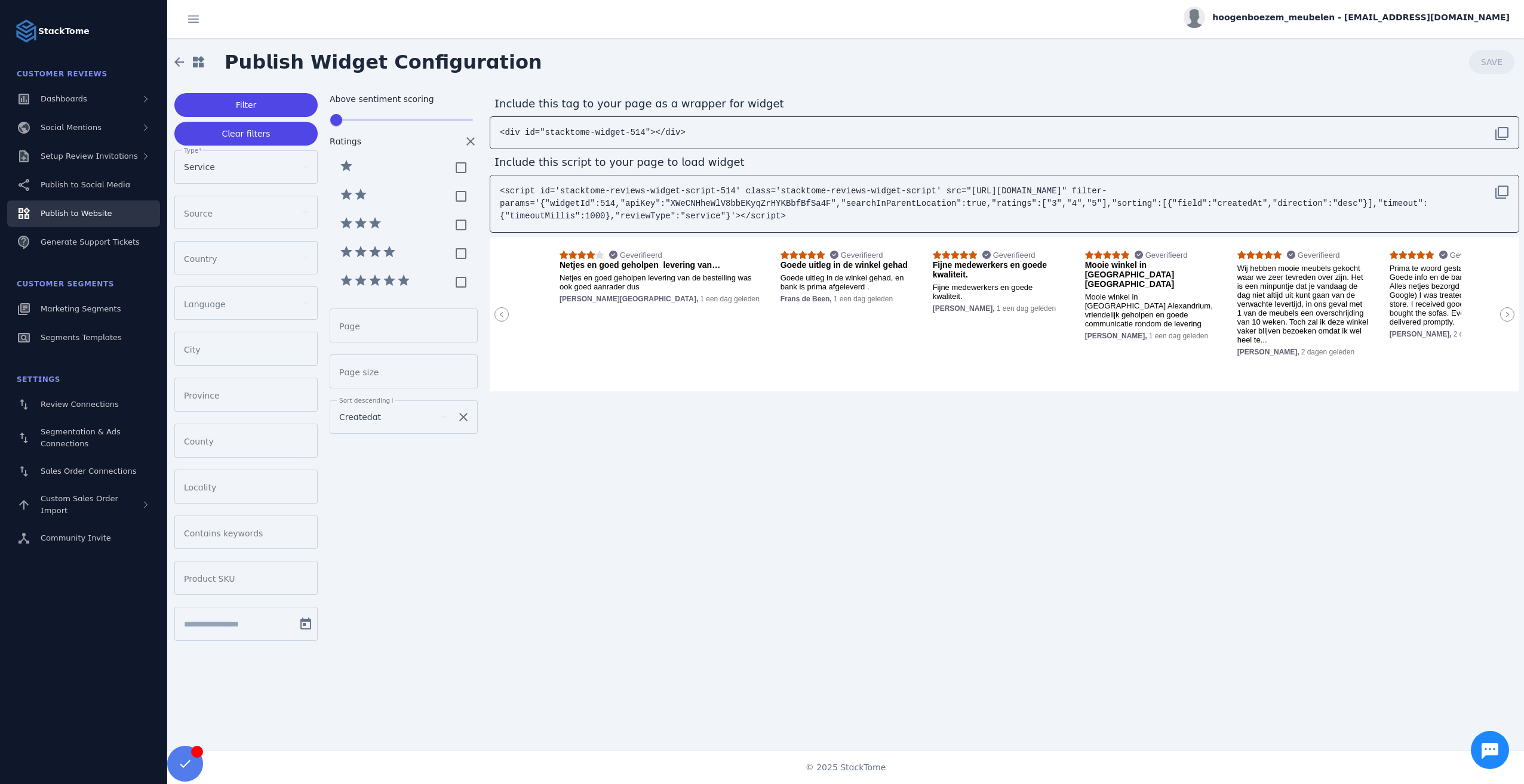
click at [758, 314] on icon at bounding box center [1507, 314] width 14 height 14
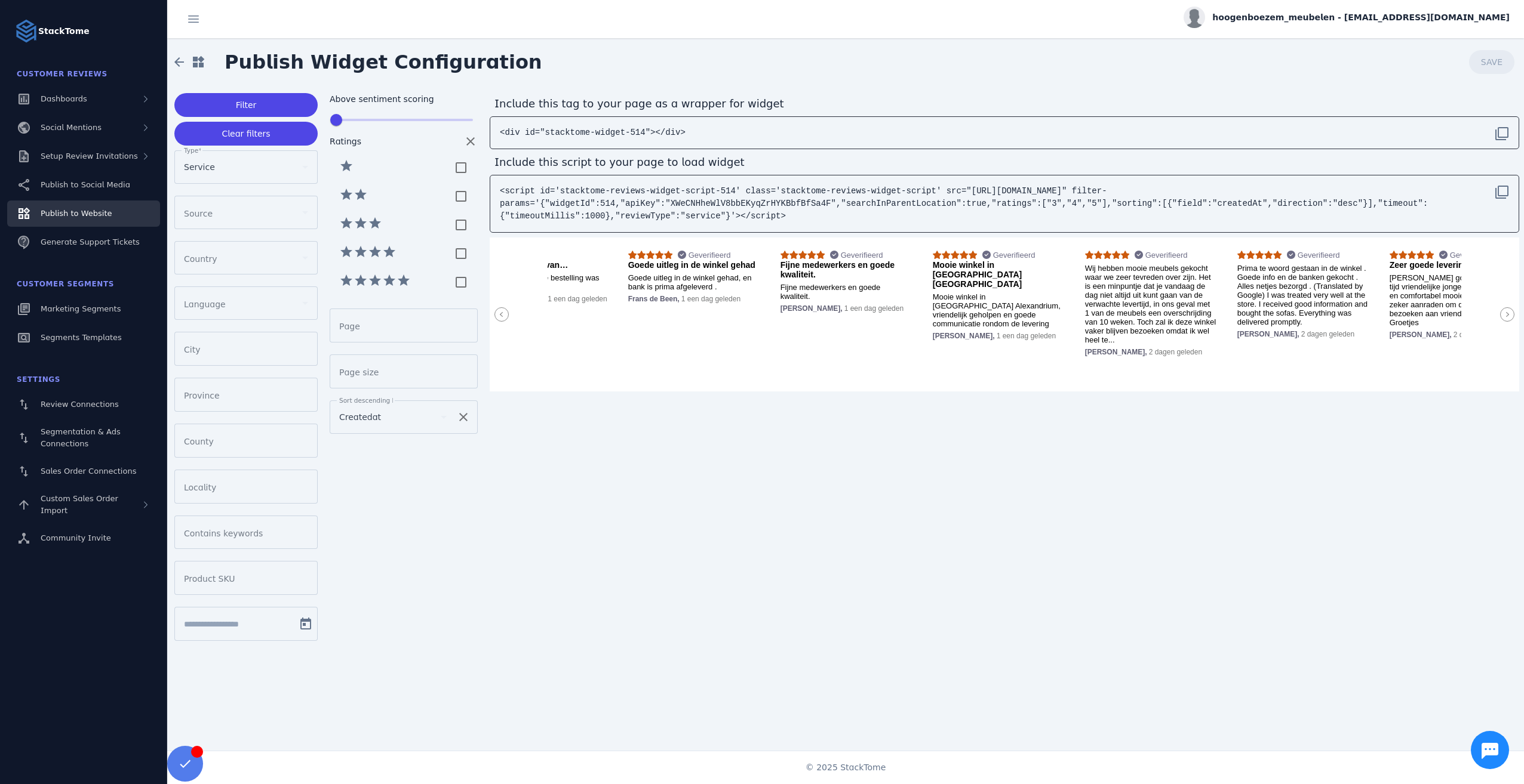
click at [758, 314] on icon at bounding box center [1507, 314] width 14 height 14
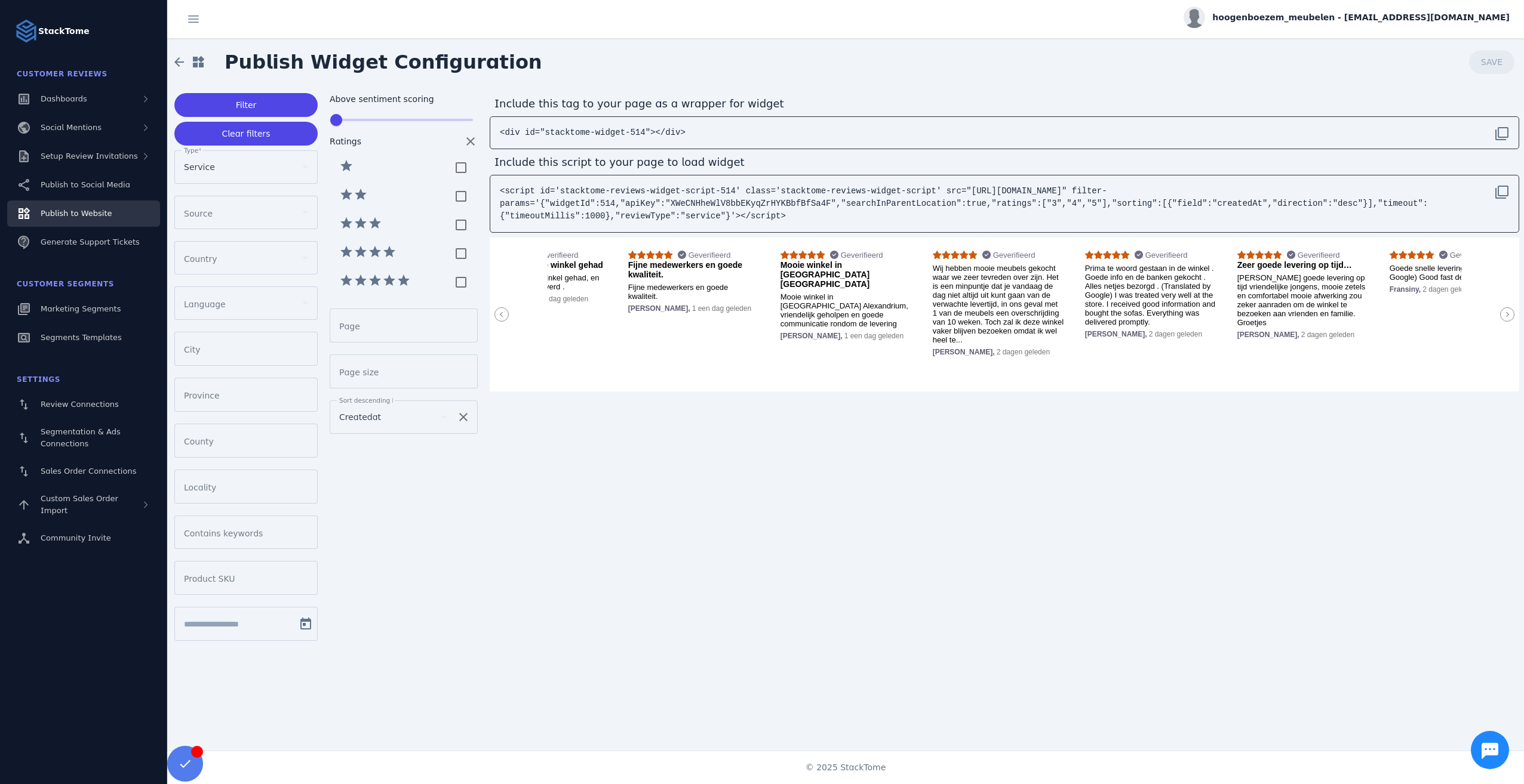
click at [758, 16] on span "hoogenboezem_meubelen - [EMAIL_ADDRESS][DOMAIN_NAME]" at bounding box center [1360, 17] width 297 height 12
click at [758, 106] on button "Sign out" at bounding box center [1466, 115] width 86 height 28
